Goal: Communication & Community: Answer question/provide support

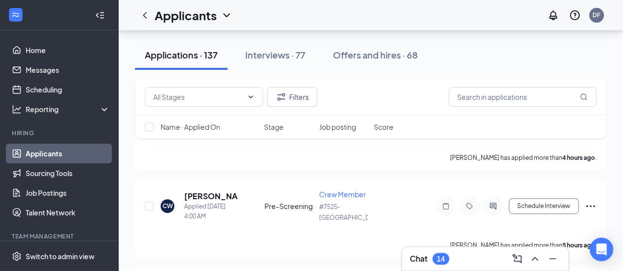
scroll to position [48, 0]
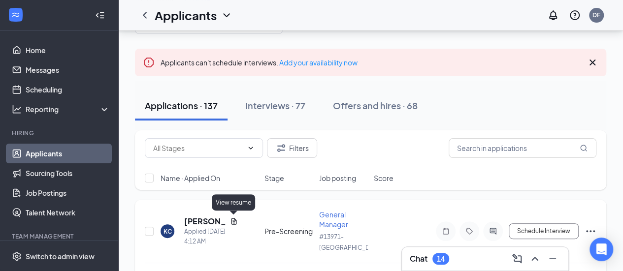
click at [234, 221] on icon "Document" at bounding box center [234, 222] width 8 height 8
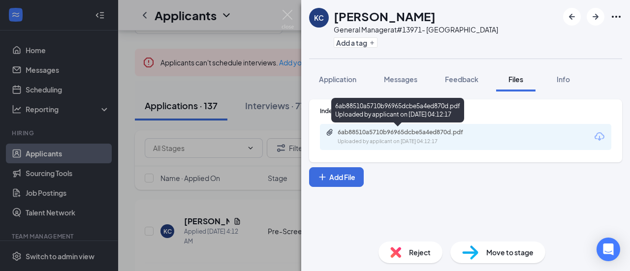
click at [401, 128] on div "6ab88510a5710b96965dcbe5a4ed870d.pdf" at bounding box center [407, 132] width 138 height 8
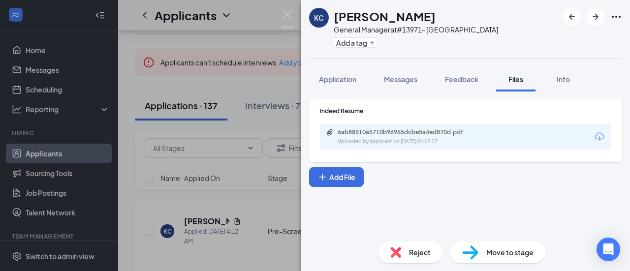
click at [247, 76] on div "[PERSON_NAME] [PERSON_NAME] General Manager at #13971- [GEOGRAPHIC_DATA] Add a …" at bounding box center [315, 135] width 630 height 271
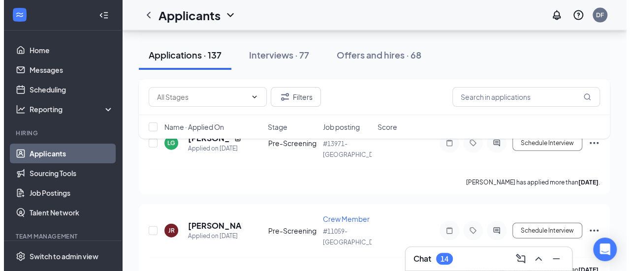
scroll to position [1100, 0]
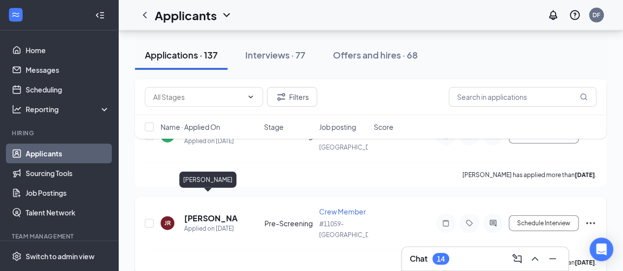
click at [202, 213] on h5 "[PERSON_NAME]" at bounding box center [211, 218] width 54 height 11
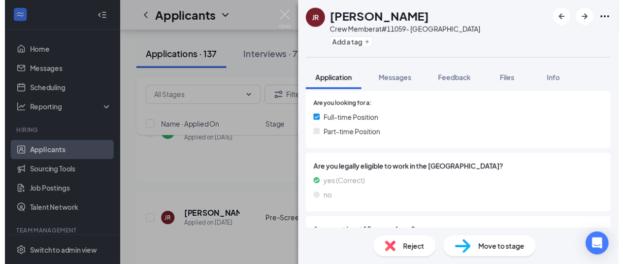
scroll to position [254, 0]
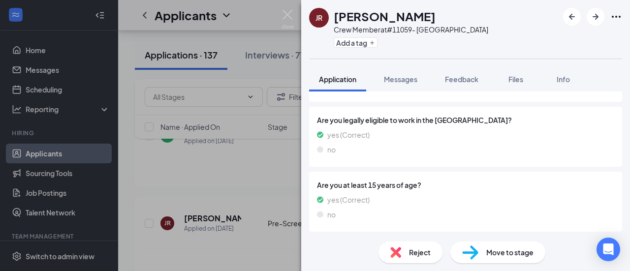
click at [255, 134] on div "JR [PERSON_NAME] Crew Member at #11059- Ridgeland Add a tag Application Message…" at bounding box center [315, 135] width 630 height 271
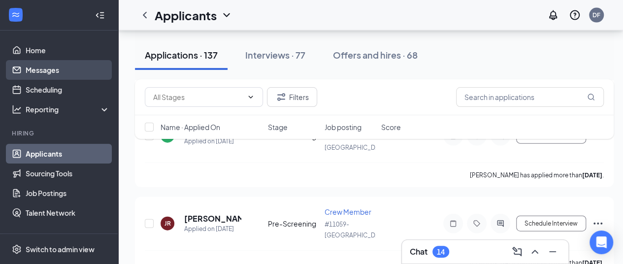
click at [57, 69] on link "Messages" at bounding box center [68, 70] width 84 height 20
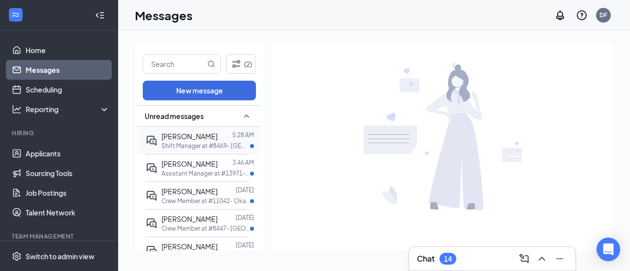
click at [195, 134] on span "[PERSON_NAME]" at bounding box center [189, 136] width 56 height 9
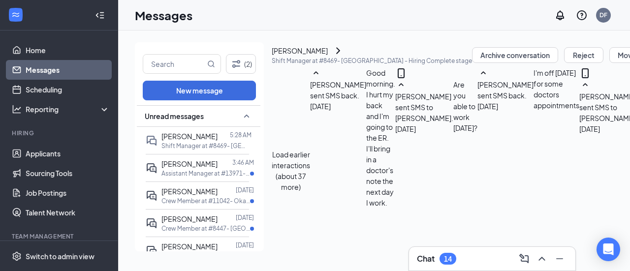
scroll to position [554, 0]
click at [220, 166] on div at bounding box center [225, 163] width 15 height 11
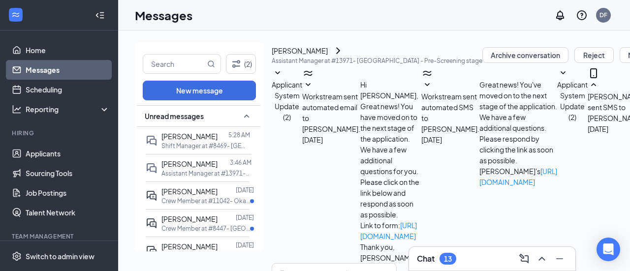
scroll to position [88, 0]
click at [220, 166] on div at bounding box center [224, 163] width 12 height 11
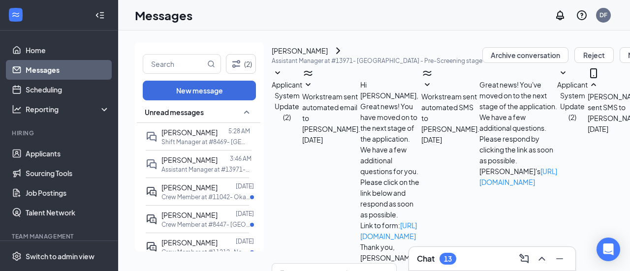
scroll to position [0, 0]
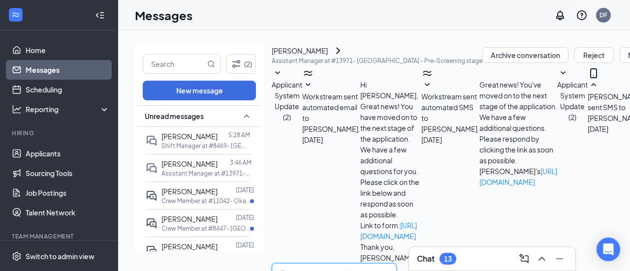
type textarea "Good morning, where do you live?"
drag, startPoint x: 252, startPoint y: 162, endPoint x: 252, endPoint y: 171, distance: 8.9
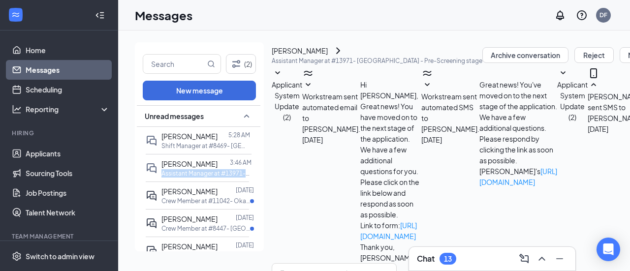
click at [252, 171] on div "Unread messages [PERSON_NAME] 5:28 AM Shift Manager at #8469- [GEOGRAPHIC_DATA]…" at bounding box center [199, 179] width 124 height 148
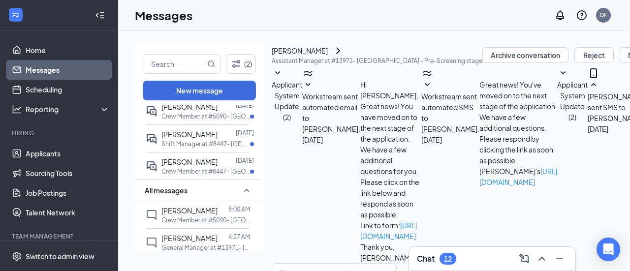
scroll to position [343, 1]
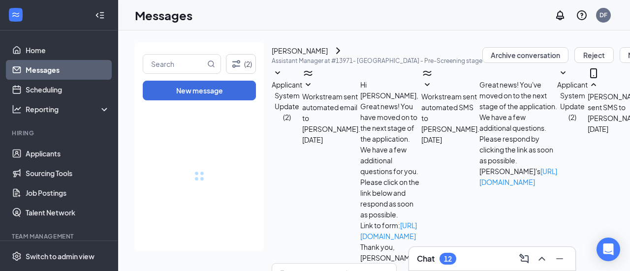
drag, startPoint x: 255, startPoint y: 126, endPoint x: 254, endPoint y: 263, distance: 136.8
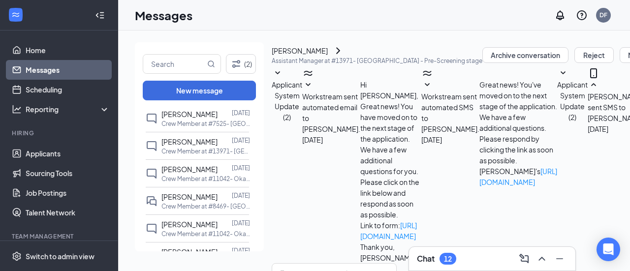
scroll to position [614, 0]
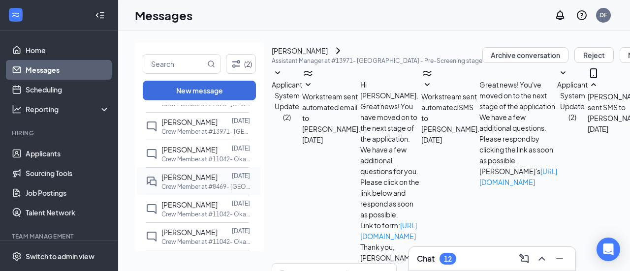
click at [205, 191] on p "Crew Member at #8469- [GEOGRAPHIC_DATA]" at bounding box center [205, 187] width 89 height 8
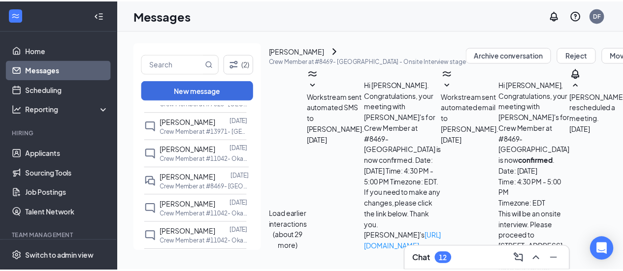
scroll to position [2, 0]
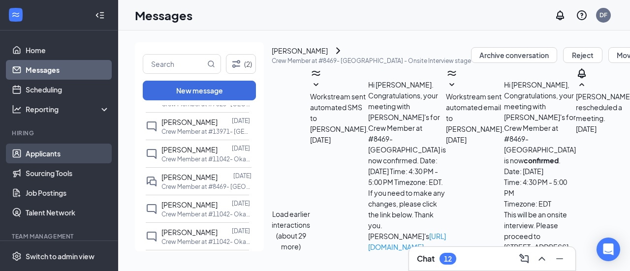
click at [50, 156] on link "Applicants" at bounding box center [68, 154] width 84 height 20
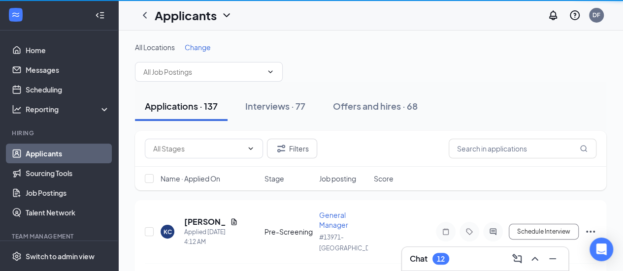
click at [50, 156] on link "Applicants" at bounding box center [68, 154] width 84 height 20
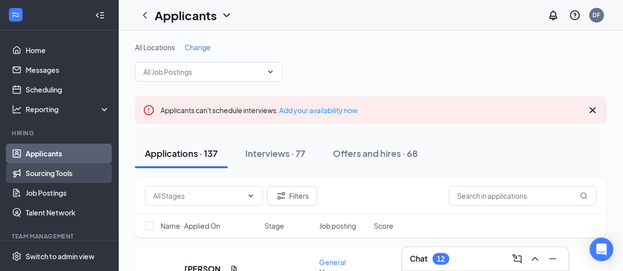
click at [92, 165] on link "Sourcing Tools" at bounding box center [68, 173] width 84 height 20
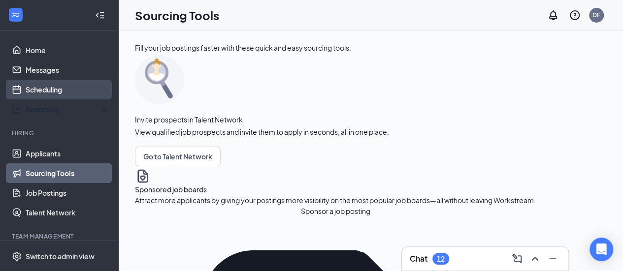
click at [41, 112] on div "Reporting" at bounding box center [68, 109] width 85 height 10
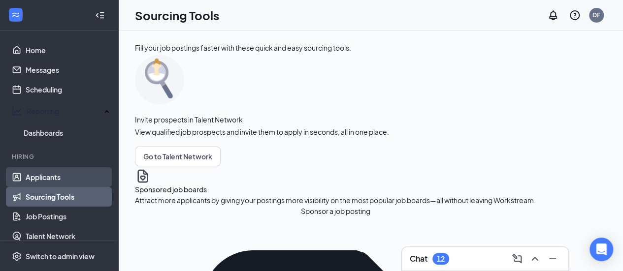
click at [45, 169] on link "Applicants" at bounding box center [68, 177] width 84 height 20
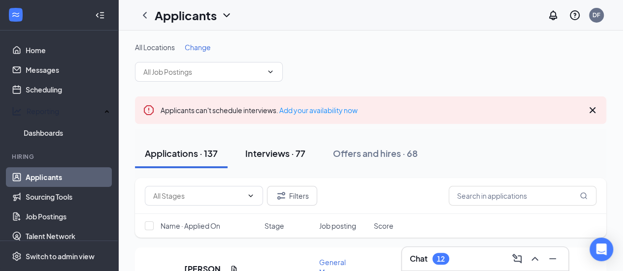
click at [268, 153] on div "Interviews · 77" at bounding box center [275, 153] width 60 height 12
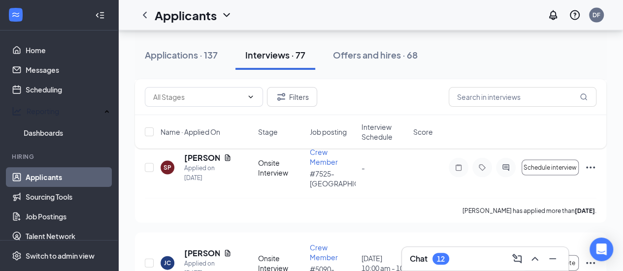
scroll to position [977, 0]
